Goal: Transaction & Acquisition: Purchase product/service

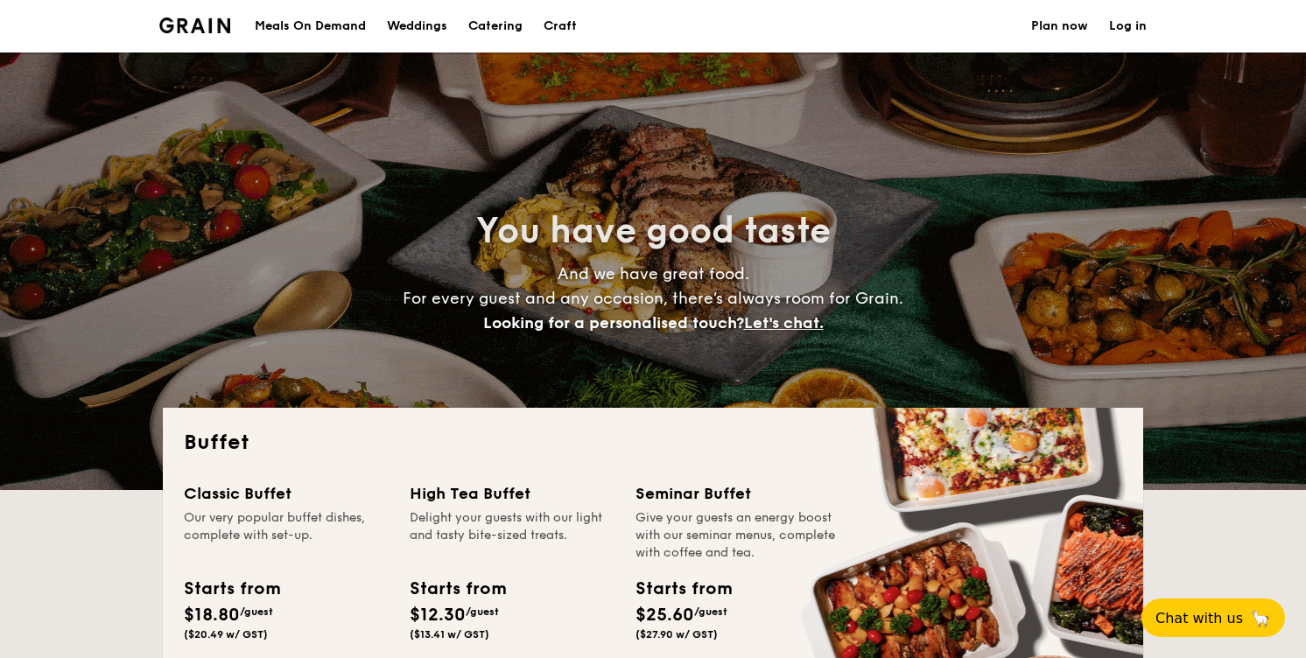
select select
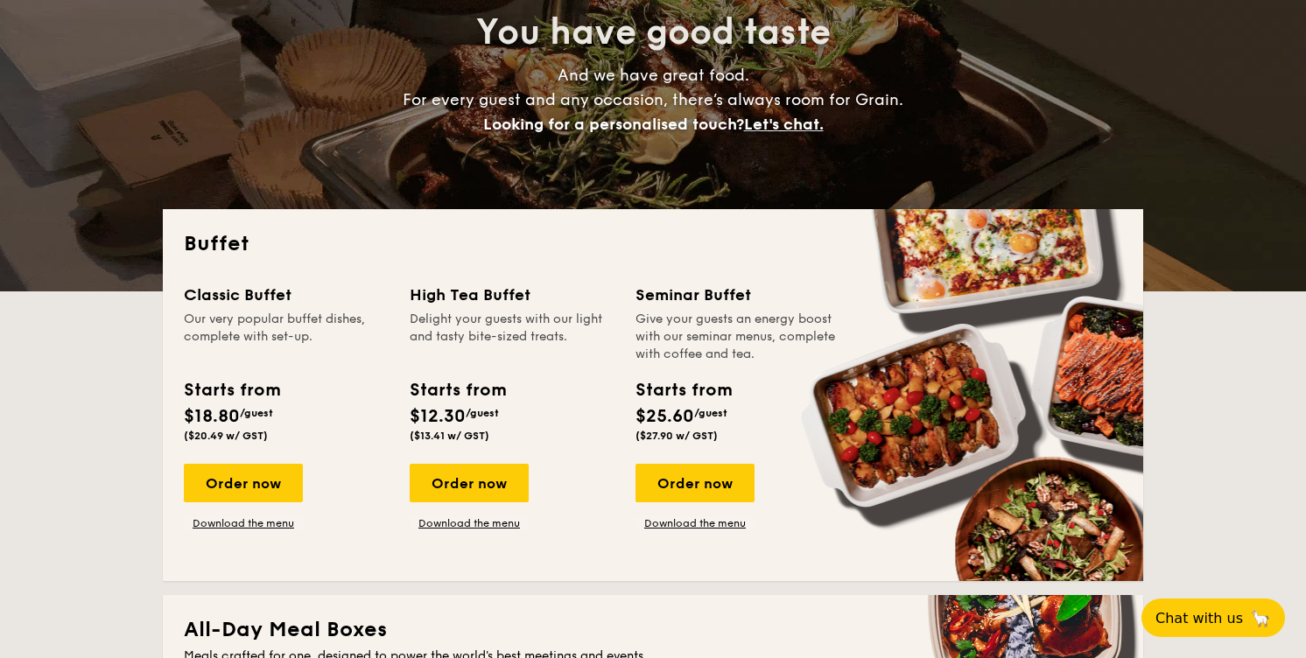
scroll to position [204, 0]
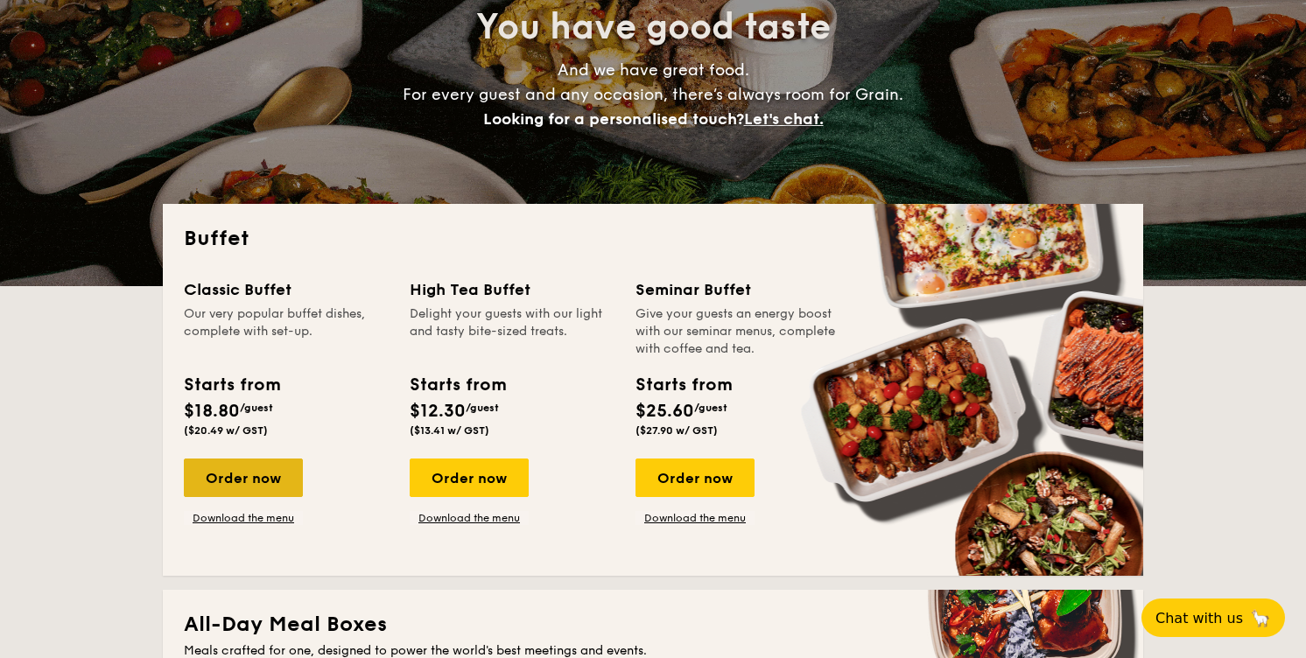
click at [245, 491] on div "Order now" at bounding box center [243, 478] width 119 height 39
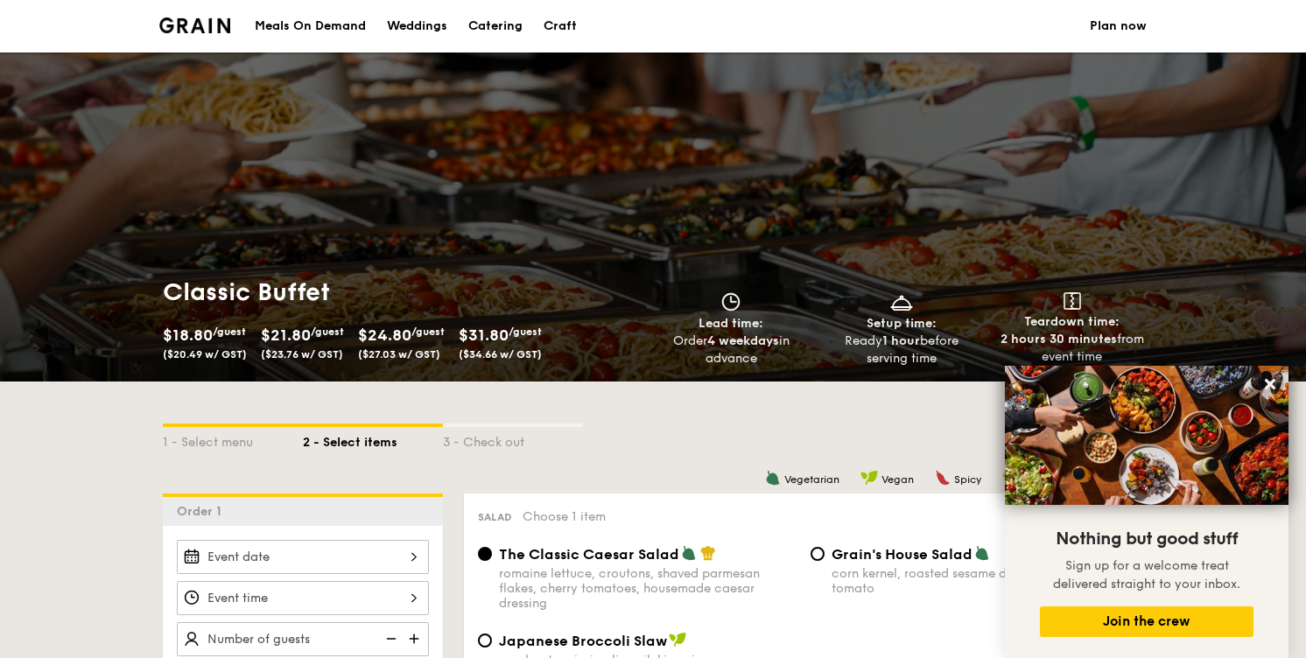
click at [392, 25] on div "Weddings" at bounding box center [417, 26] width 60 height 53
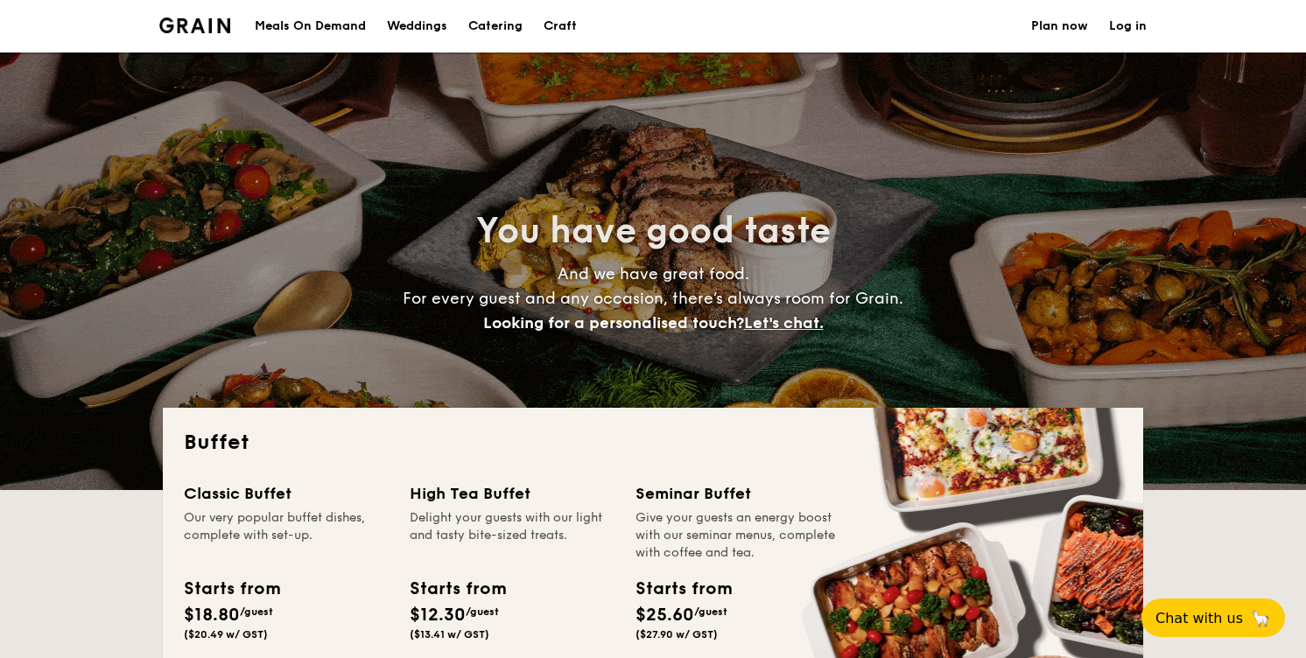
select select
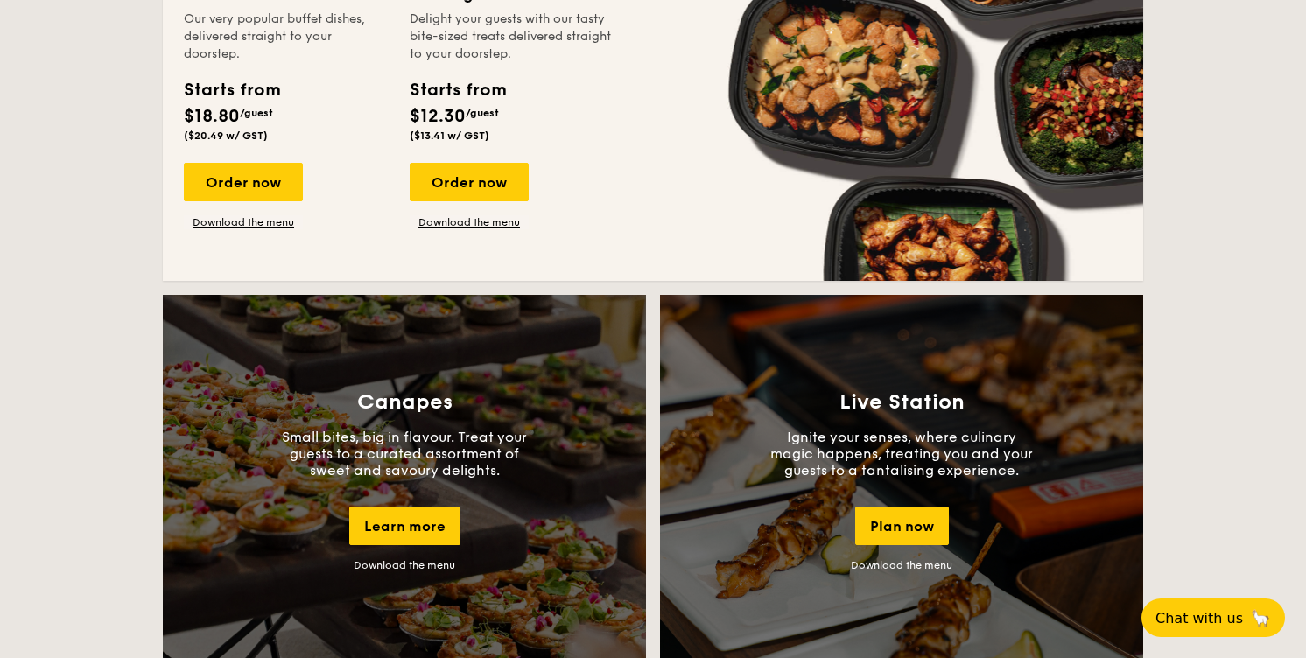
scroll to position [1287, 0]
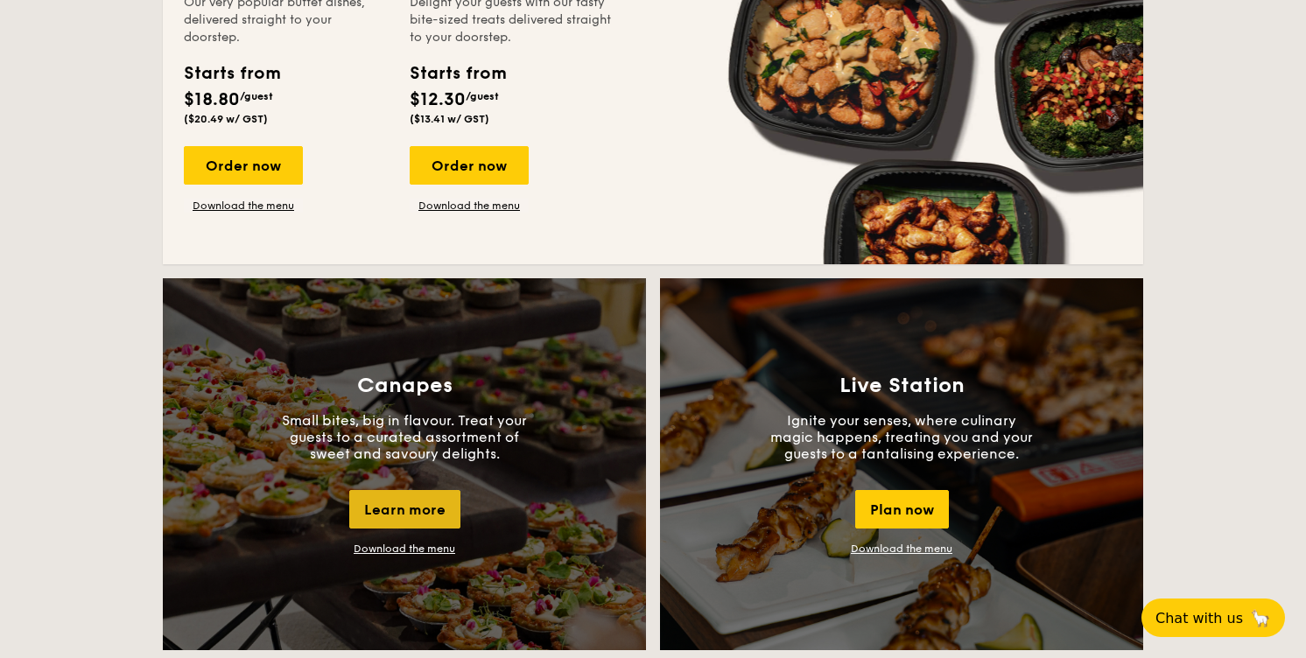
click at [414, 511] on div "Learn more" at bounding box center [404, 509] width 111 height 39
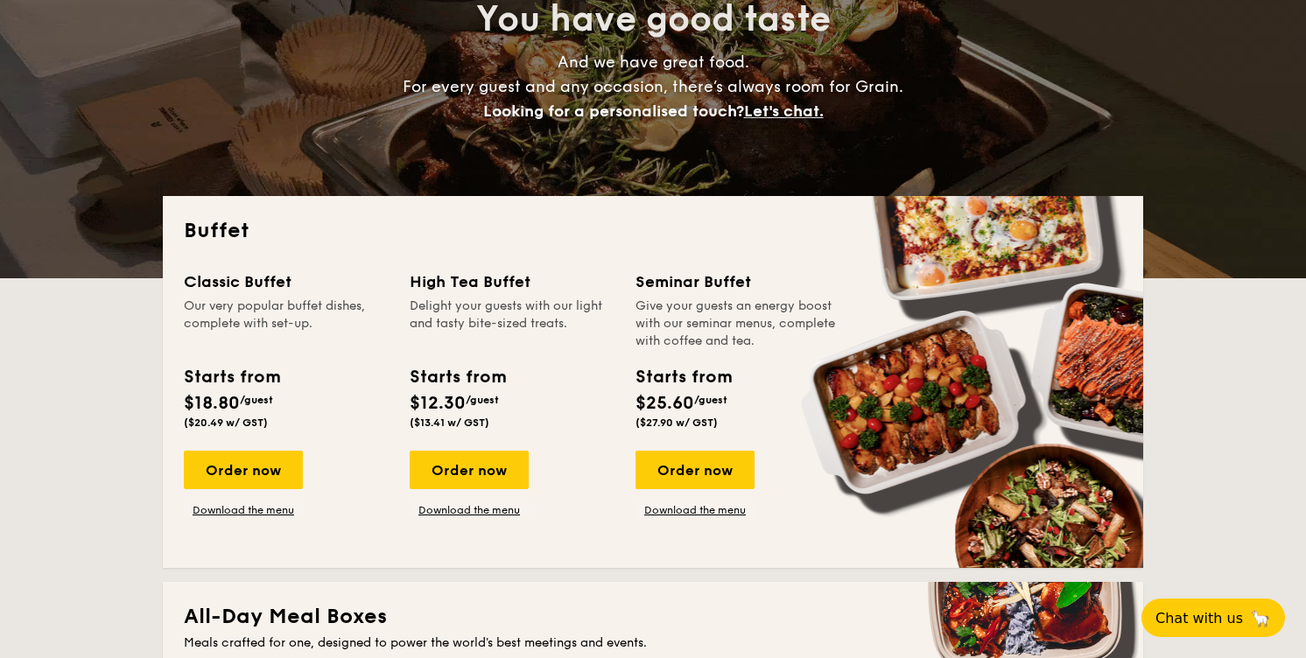
scroll to position [0, 0]
